Goal: Task Accomplishment & Management: Complete application form

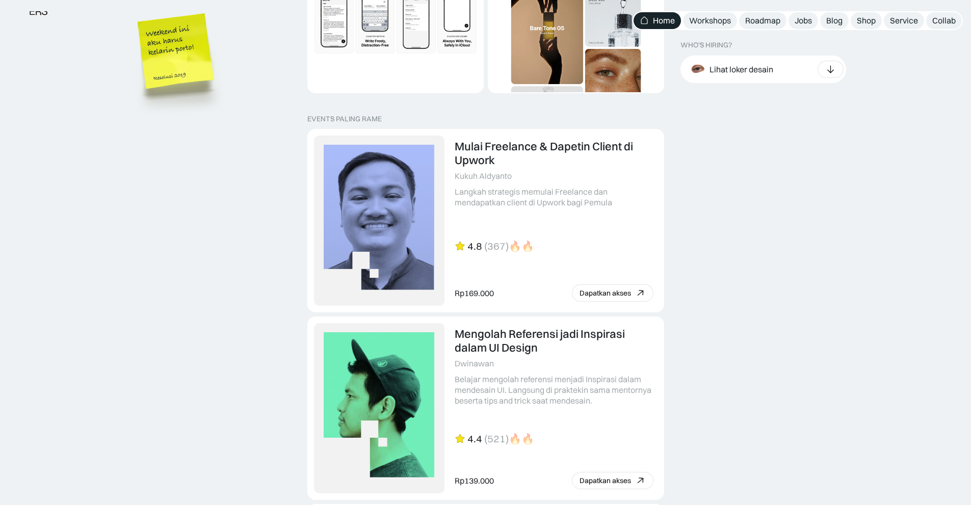
scroll to position [2031, 0]
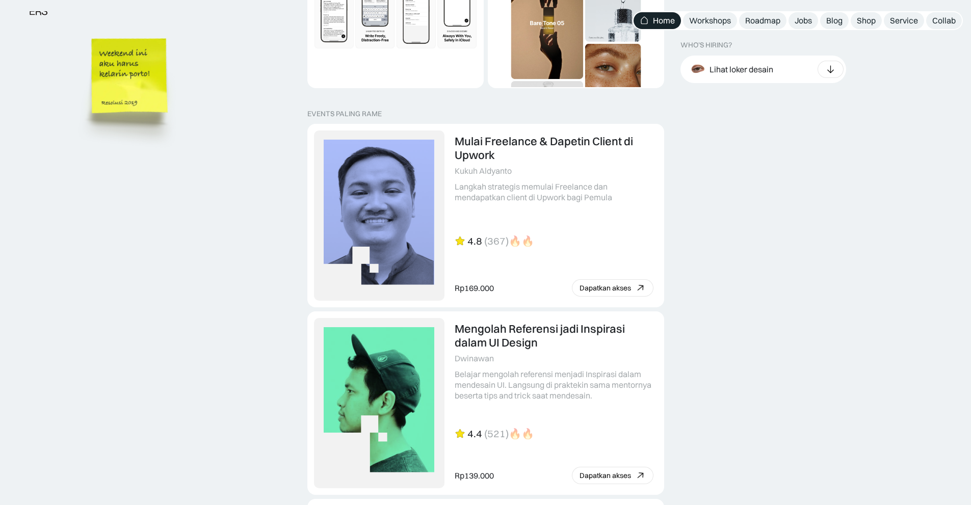
click at [177, 131] on img at bounding box center [131, 91] width 116 height 125
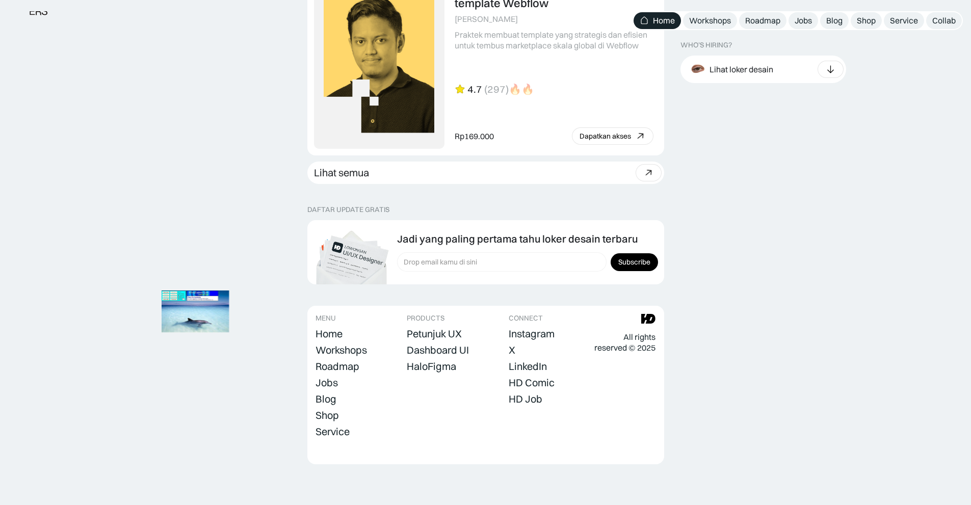
scroll to position [2799, 0]
click at [832, 76] on div at bounding box center [831, 69] width 26 height 17
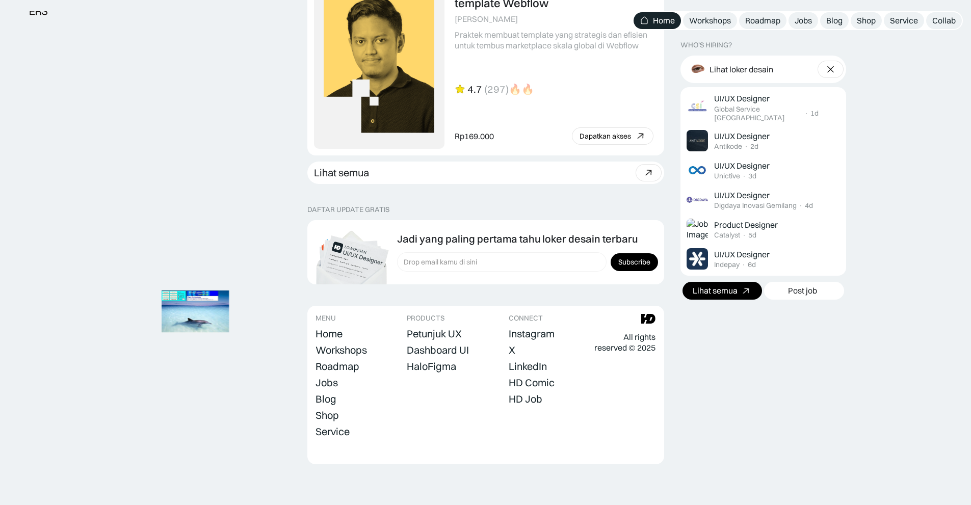
click at [738, 284] on link "Lihat semua" at bounding box center [723, 291] width 80 height 18
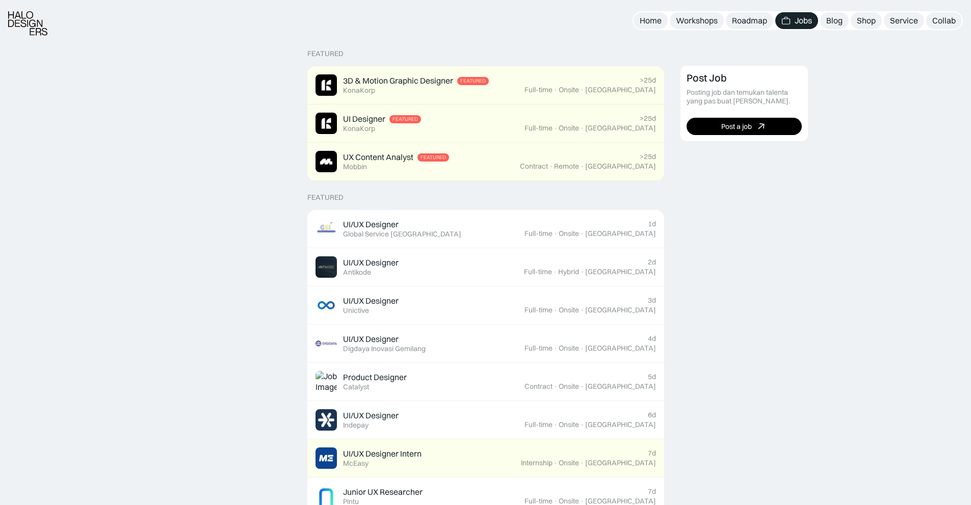
scroll to position [228, 0]
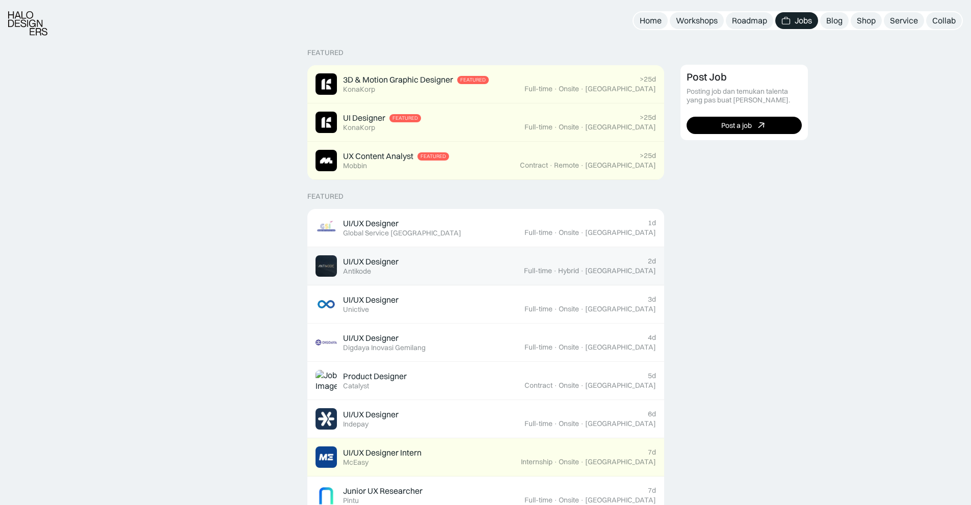
click at [502, 262] on div "UI/UX Designer Featured Antikode" at bounding box center [420, 265] width 209 height 21
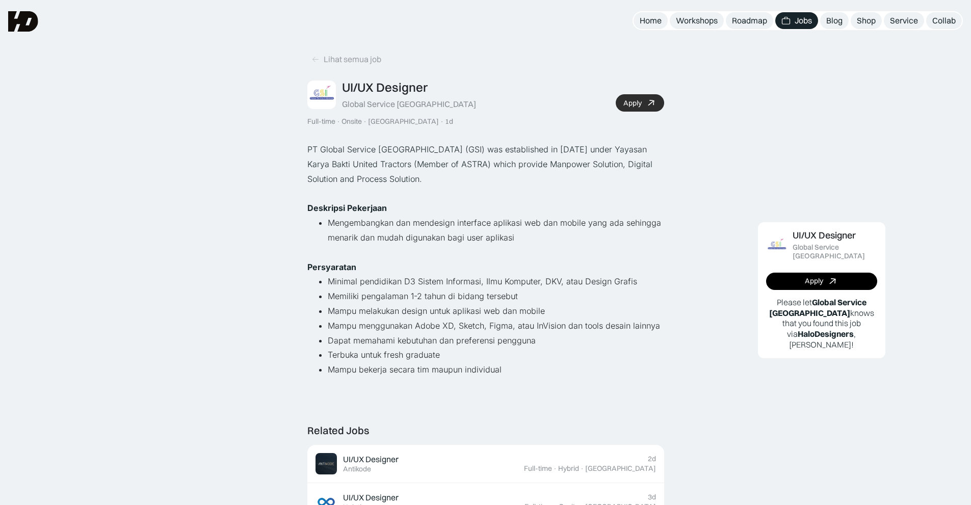
click at [642, 100] on link "Apply" at bounding box center [640, 102] width 48 height 17
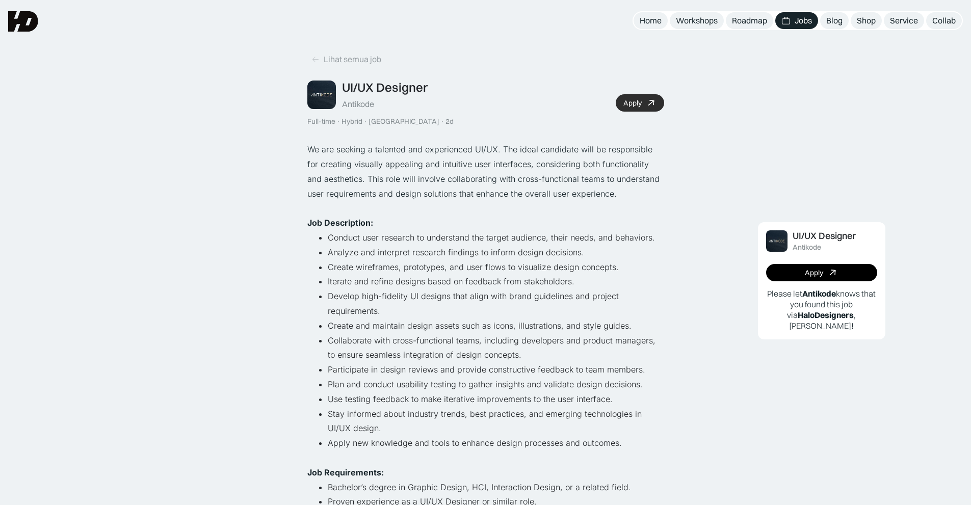
drag, startPoint x: 639, startPoint y: 92, endPoint x: 639, endPoint y: 100, distance: 7.6
click at [639, 100] on div "UI/UX Designer Antikode Full-time · Hybrid · [GEOGRAPHIC_DATA] · 2d Apply" at bounding box center [486, 103] width 357 height 46
click at [639, 100] on div "Apply" at bounding box center [633, 103] width 18 height 9
click at [316, 64] on link "Lihat semua job" at bounding box center [347, 59] width 78 height 17
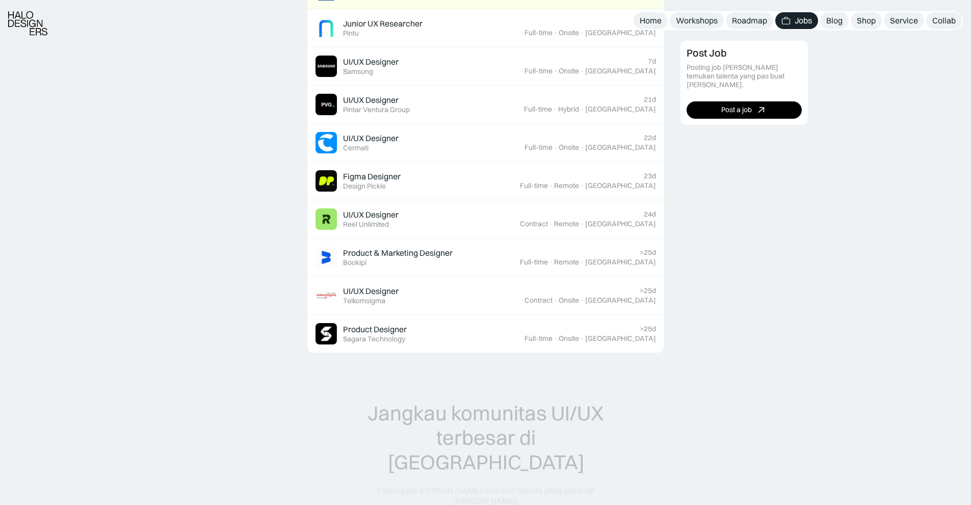
scroll to position [698, 0]
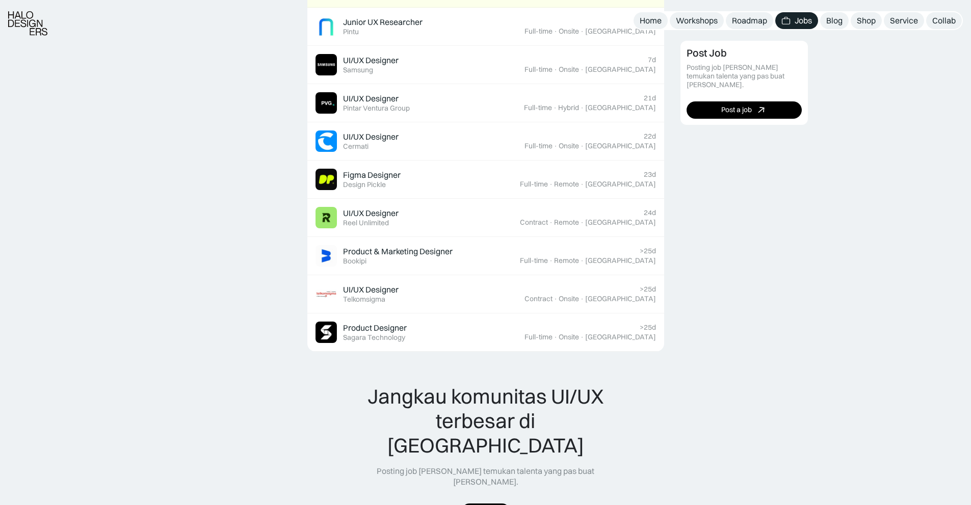
drag, startPoint x: 394, startPoint y: 184, endPoint x: 245, endPoint y: 235, distance: 157.6
click at [245, 235] on div "Featured 3D & Motion Graphic Designer Featured KonaKorp >25d Full-time · Onsite…" at bounding box center [485, 203] width 971 height 1288
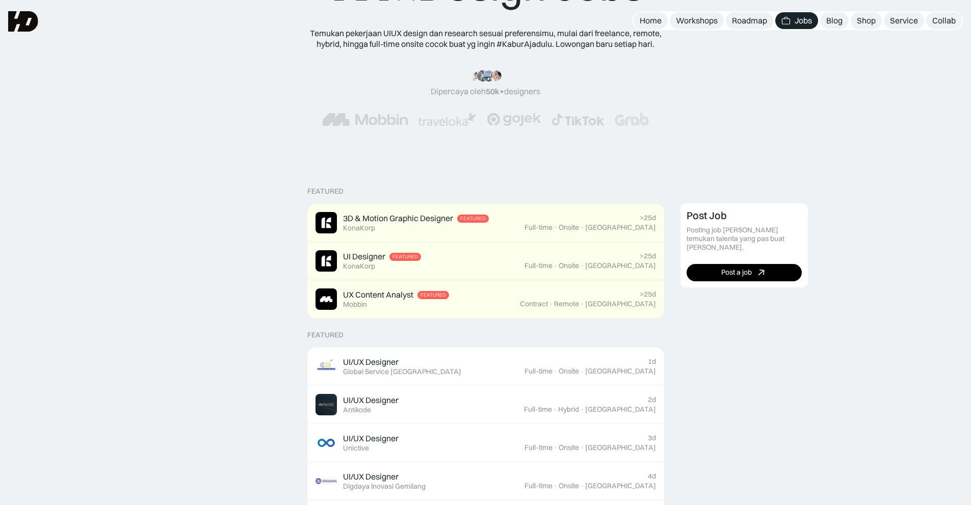
scroll to position [0, 0]
